Goal: Information Seeking & Learning: Learn about a topic

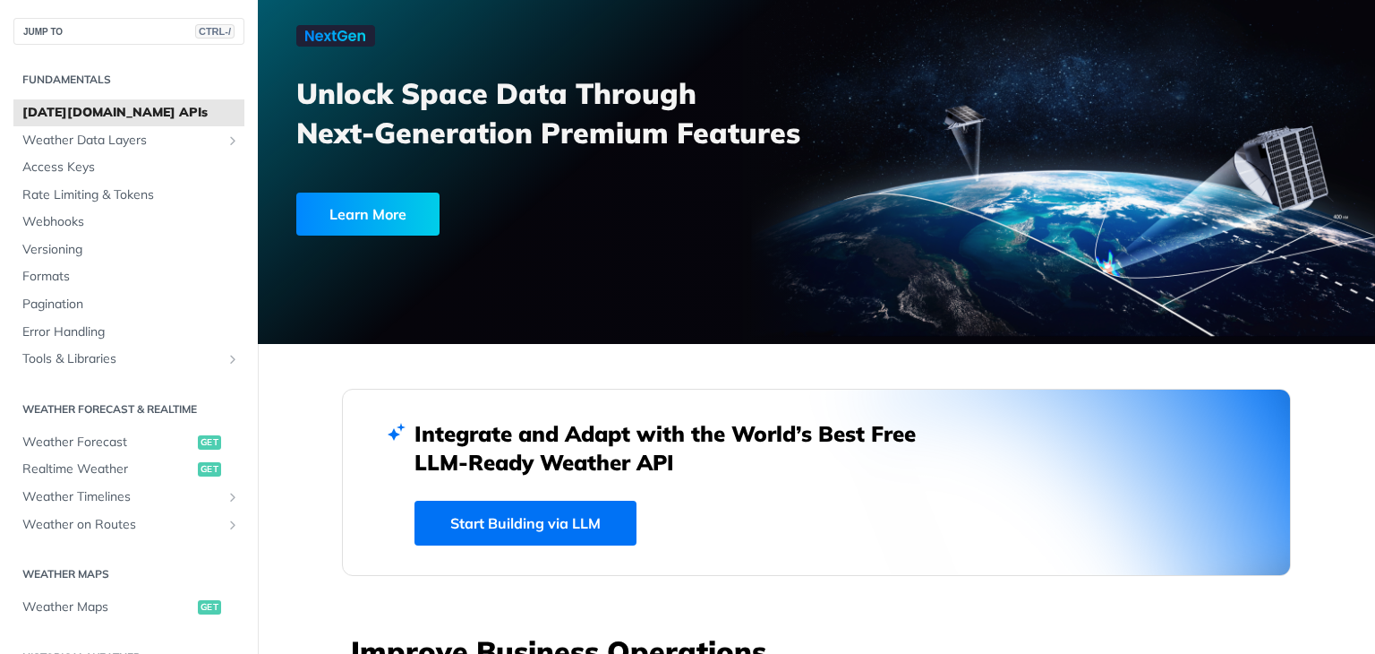
scroll to position [107, 0]
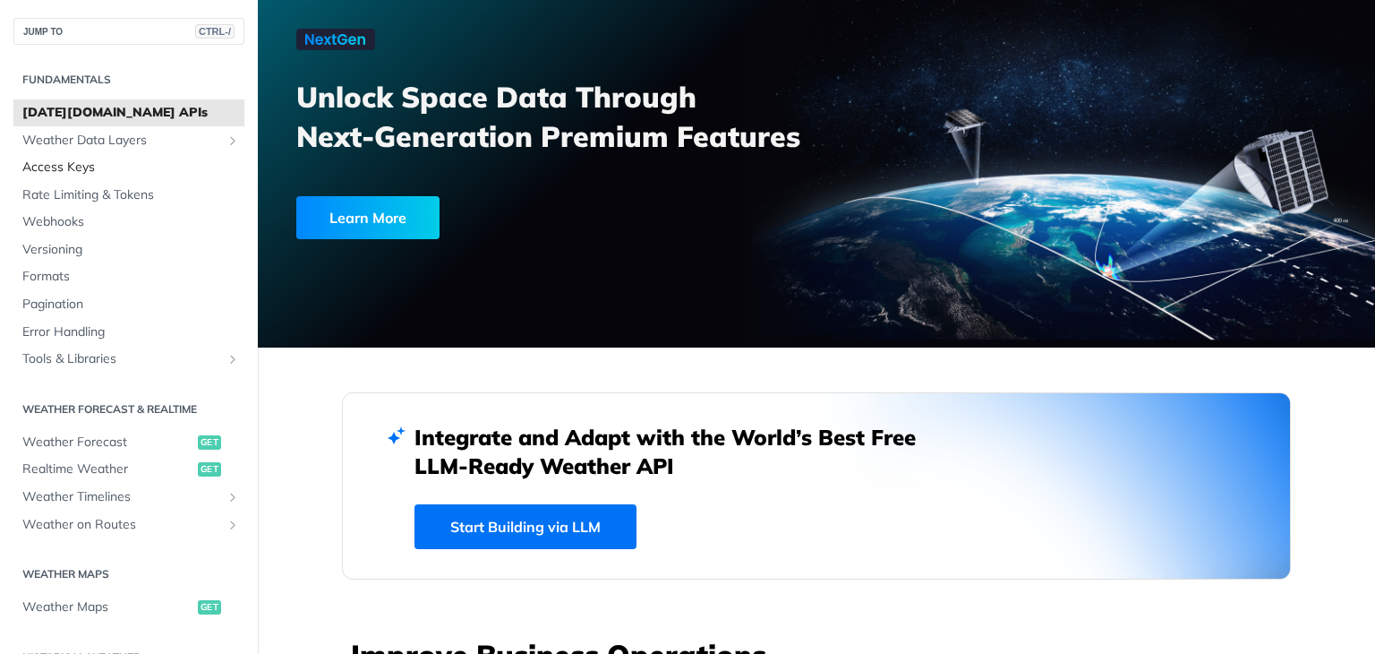
click at [81, 167] on span "Access Keys" at bounding box center [131, 167] width 218 height 18
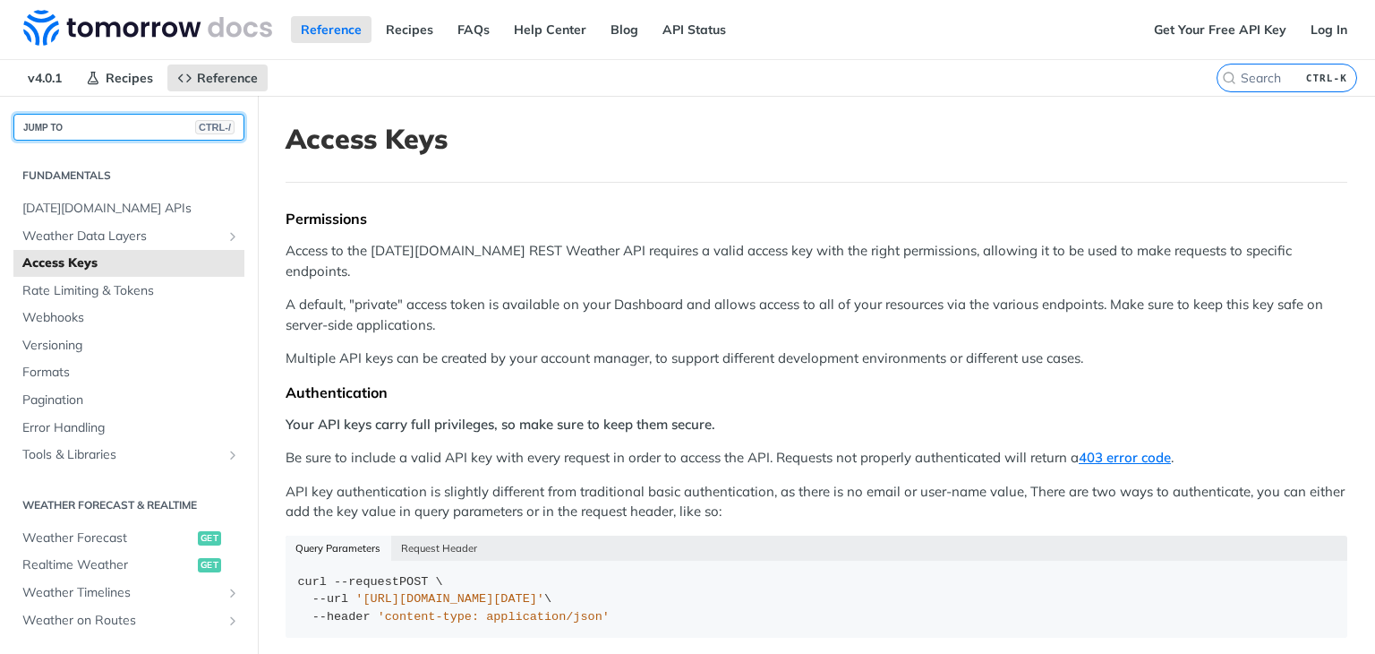
click at [98, 114] on button "JUMP TO CTRL-/" at bounding box center [128, 127] width 231 height 27
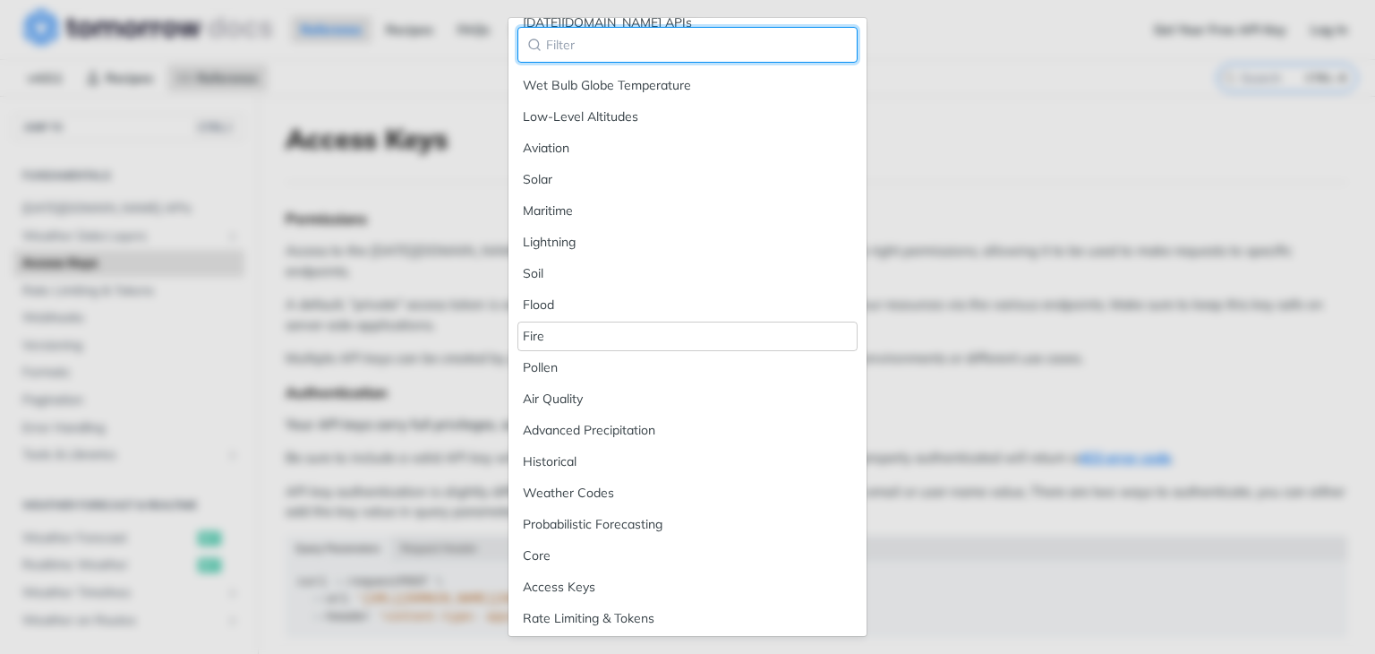
scroll to position [89, 0]
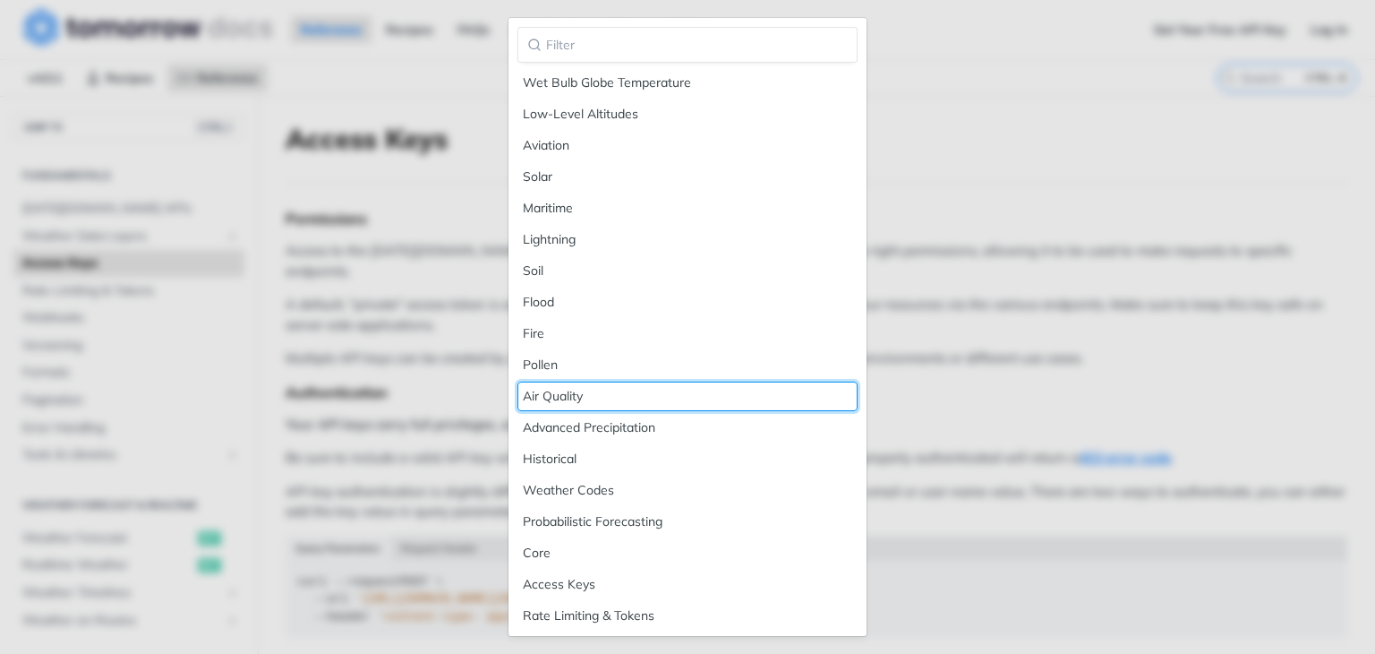
click at [574, 387] on div "Air Quality" at bounding box center [687, 396] width 329 height 19
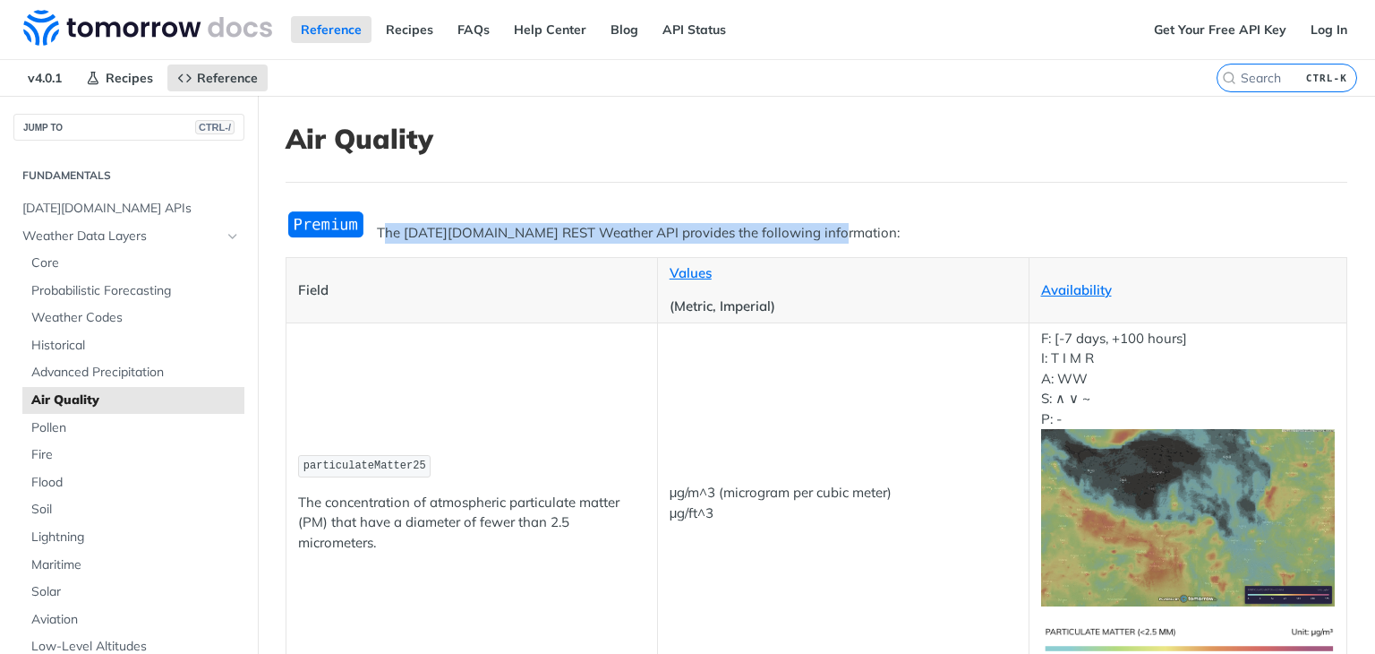
drag, startPoint x: 381, startPoint y: 226, endPoint x: 842, endPoint y: 237, distance: 461.3
click at [842, 237] on p "The [DATE][DOMAIN_NAME] REST Weather API provides the following information:" at bounding box center [817, 233] width 1062 height 21
